Goal: Transaction & Acquisition: Download file/media

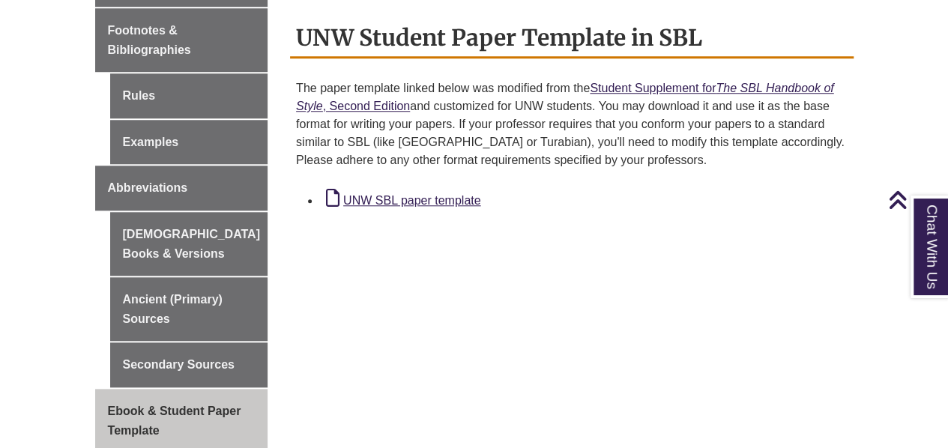
scroll to position [607, 0]
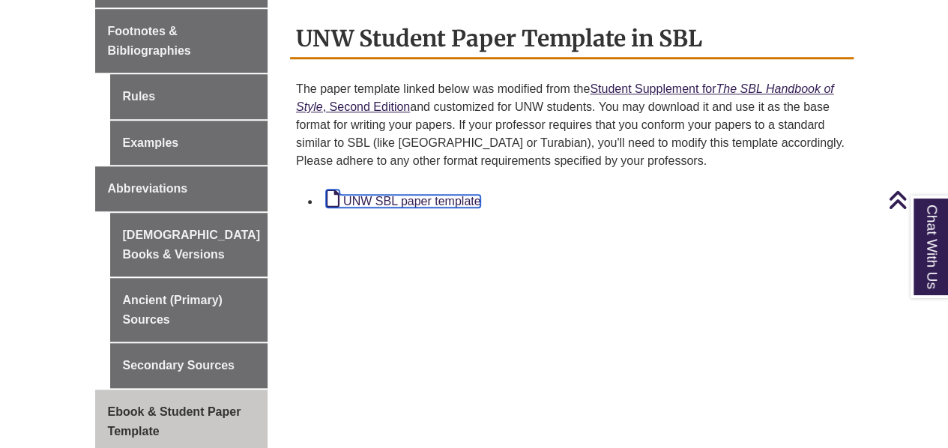
click at [412, 195] on link "UNW SBL paper template" at bounding box center [403, 201] width 154 height 13
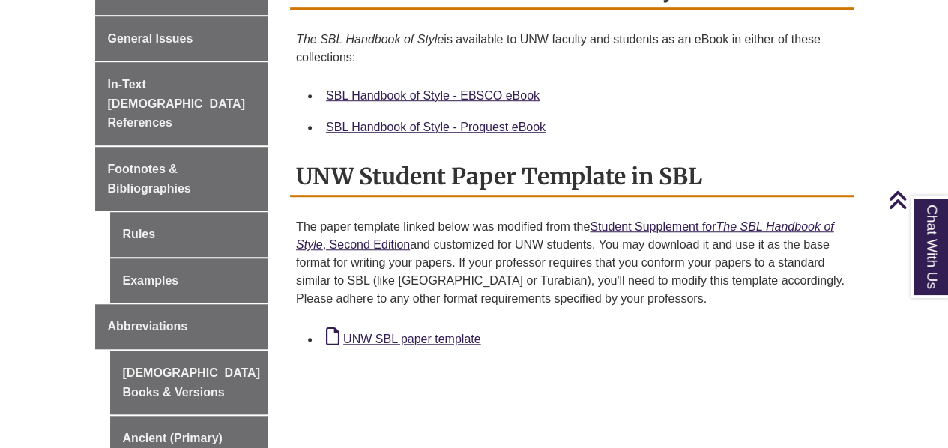
scroll to position [473, 0]
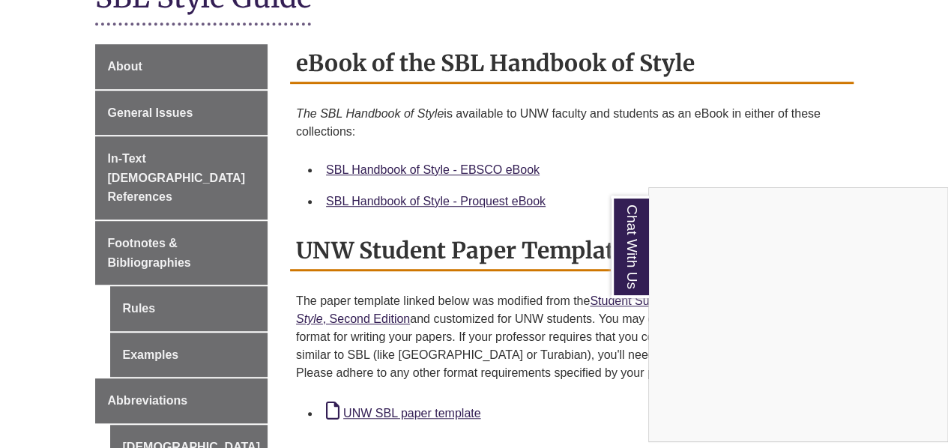
scroll to position [393, 0]
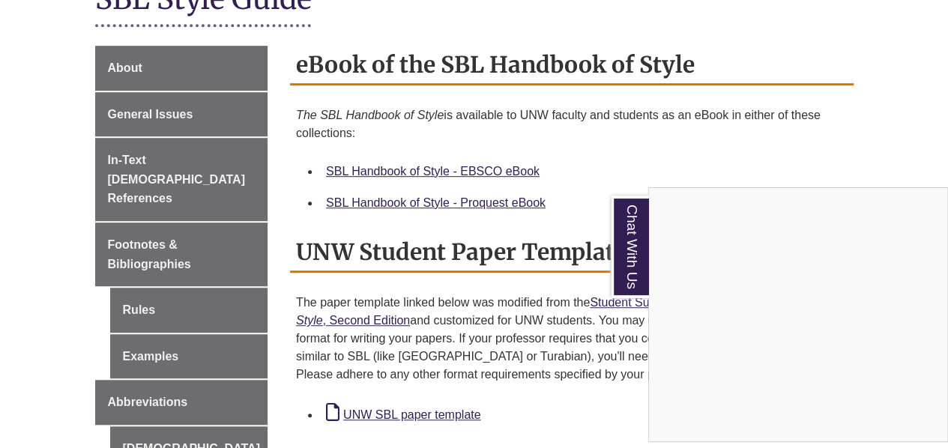
click at [411, 396] on div "Chat With Us" at bounding box center [474, 224] width 948 height 448
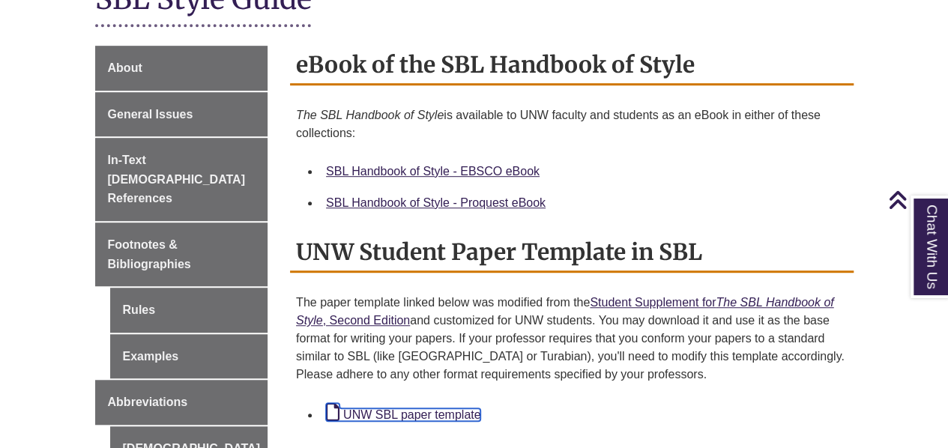
click at [411, 408] on link "UNW SBL paper template" at bounding box center [403, 414] width 154 height 13
